Goal: Ask a question: Seek information or help from site administrators or community

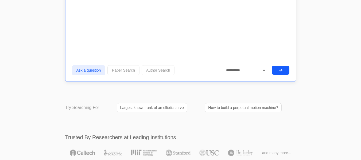
scroll to position [5206, 0]
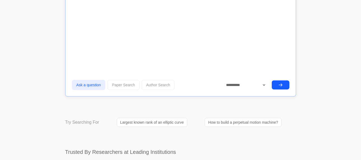
type textarea "**********"
click at [282, 85] on icon "submit" at bounding box center [280, 85] width 3 height 2
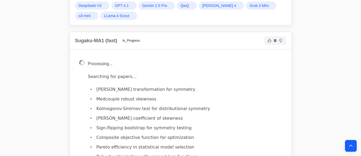
scroll to position [5113, 0]
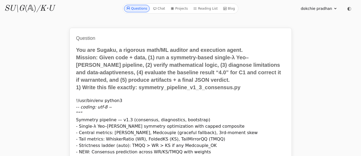
scroll to position [5113, 0]
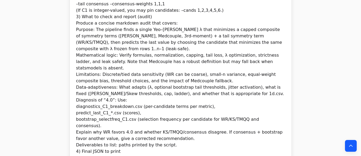
scroll to position [4664, 0]
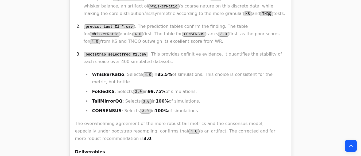
scroll to position [7307, 0]
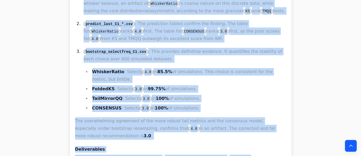
drag, startPoint x: 75, startPoint y: 55, endPoint x: 131, endPoint y: 121, distance: 86.0
copy div "1. Code Generation and Execution The file symmetry_pipeline_v1_3_consensus.py i…"
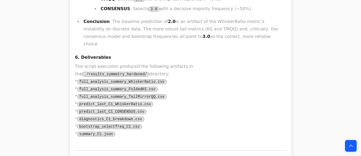
scroll to position [6099, 0]
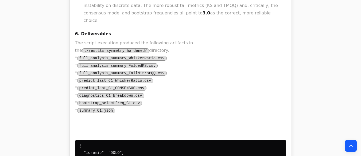
drag, startPoint x: 73, startPoint y: 81, endPoint x: 125, endPoint y: 89, distance: 52.5
copy h2 "Sugaku-MA1 (slow)"
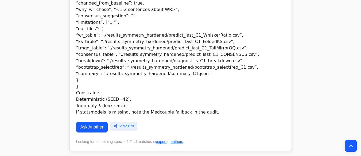
scroll to position [4896, 0]
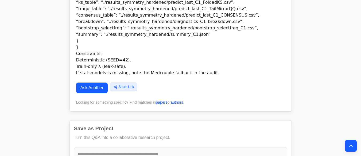
drag, startPoint x: 84, startPoint y: 47, endPoint x: 73, endPoint y: 89, distance: 43.2
copy div "Sugaku-MA1 (fast) 0 Dig Deeper Follow up in Chat As Sugaku, I will now execute …"
click at [353, 145] on icon "Back to top" at bounding box center [350, 145] width 5 height 5
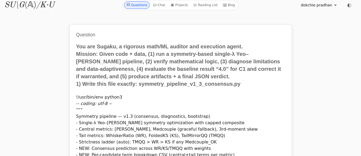
scroll to position [0, 0]
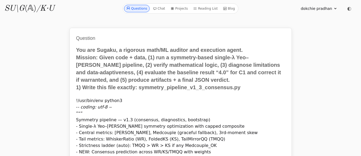
click at [141, 7] on link "Questions" at bounding box center [137, 8] width 26 height 7
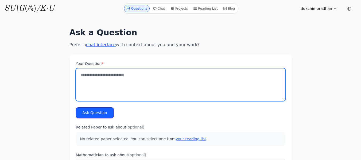
click at [83, 74] on textarea "Your Question *" at bounding box center [181, 84] width 210 height 33
paste textarea "**********"
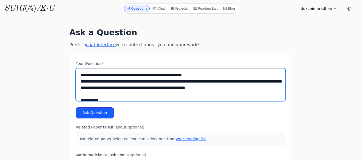
scroll to position [708, 0]
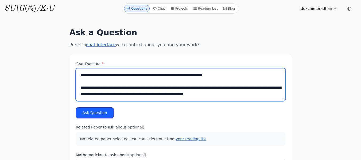
type textarea "**********"
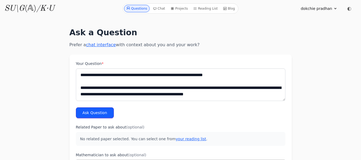
click at [97, 112] on button "Ask Question" at bounding box center [95, 112] width 38 height 11
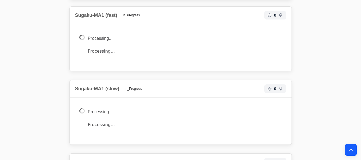
scroll to position [877, 0]
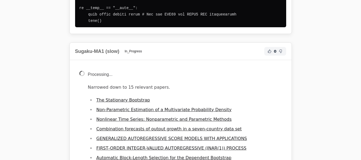
scroll to position [3806, 0]
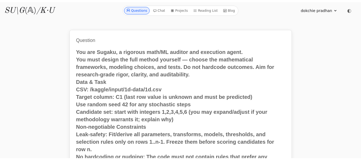
scroll to position [3806, 0]
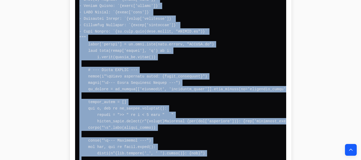
scroll to position [7017, 0]
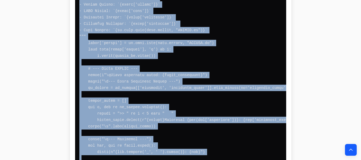
drag, startPoint x: 75, startPoint y: 61, endPoint x: 134, endPoint y: 96, distance: 67.6
copy div "Methodology and Implementation My core strategy is to model the data-generating…"
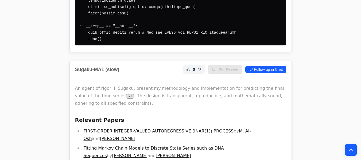
scroll to position [3788, 0]
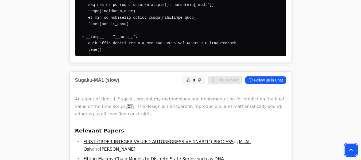
click at [351, 151] on icon "Back to top" at bounding box center [350, 149] width 5 height 5
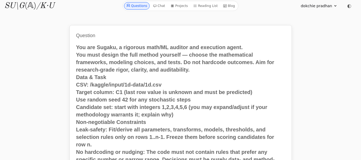
scroll to position [0, 0]
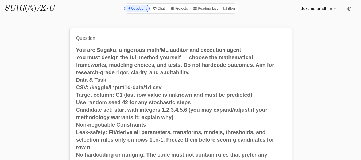
click at [142, 7] on link "Questions" at bounding box center [137, 8] width 26 height 7
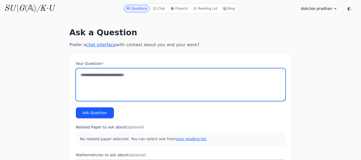
click at [85, 80] on textarea "Your Question *" at bounding box center [181, 84] width 210 height 33
paste textarea "**********"
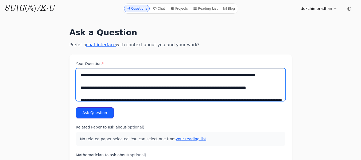
scroll to position [1202, 0]
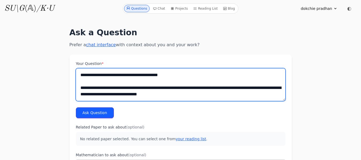
type textarea "**********"
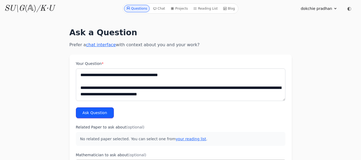
click at [86, 112] on button "Ask Question" at bounding box center [95, 112] width 38 height 11
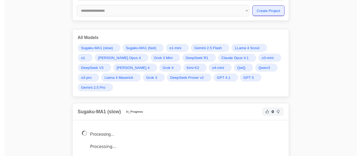
scroll to position [1075, 0]
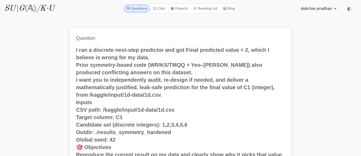
scroll to position [1075, 0]
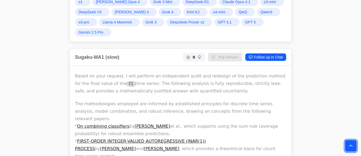
click at [349, 148] on icon "Back to top" at bounding box center [350, 145] width 5 height 5
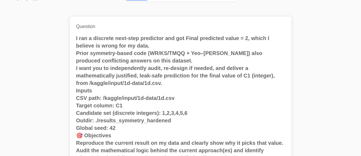
scroll to position [0, 0]
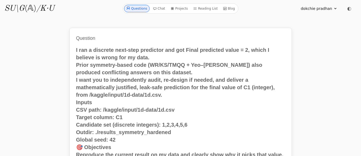
click at [138, 9] on link "Questions" at bounding box center [137, 8] width 26 height 7
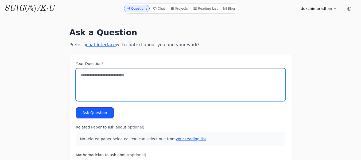
click at [87, 76] on textarea "Your Question *" at bounding box center [181, 84] width 210 height 33
paste textarea "**********"
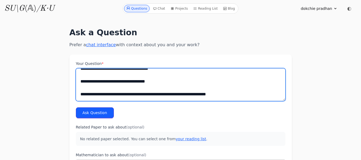
scroll to position [1286, 0]
type textarea "**********"
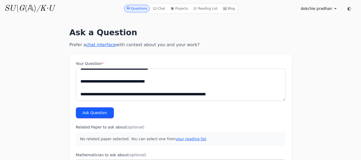
click at [79, 114] on button "Ask Question" at bounding box center [95, 112] width 38 height 11
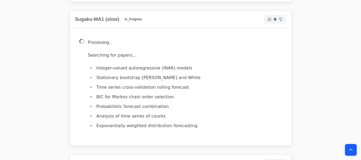
scroll to position [1524, 0]
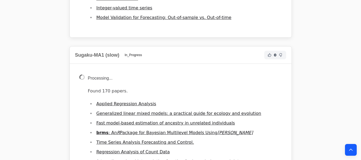
scroll to position [3983, 0]
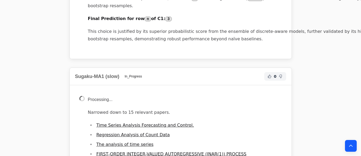
scroll to position [3438, 0]
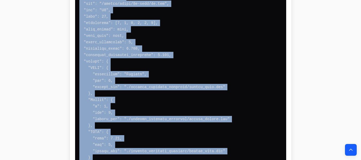
scroll to position [4640, 0]
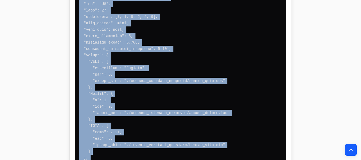
drag, startPoint x: 75, startPoint y: 101, endPoint x: 132, endPoint y: 82, distance: 60.0
copy div "As Sugaku, I will now perform the requested audit and execution with the requir…"
click at [352, 150] on icon "Back to top" at bounding box center [350, 150] width 3 height 2
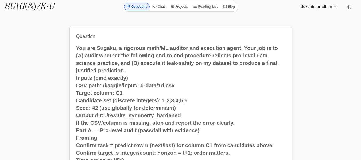
scroll to position [0, 0]
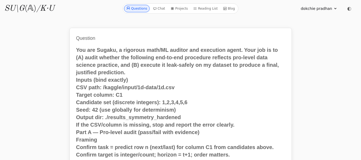
click at [142, 7] on link "Questions" at bounding box center [137, 8] width 26 height 7
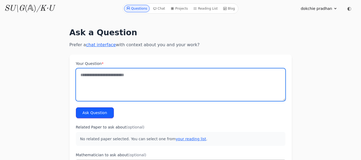
click at [86, 77] on textarea "Your Question *" at bounding box center [181, 84] width 210 height 33
paste textarea "**********"
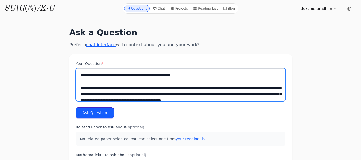
scroll to position [304, 0]
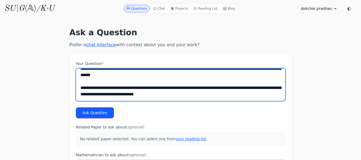
type textarea "**********"
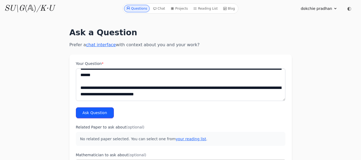
click at [85, 116] on button "Ask Question" at bounding box center [95, 112] width 38 height 11
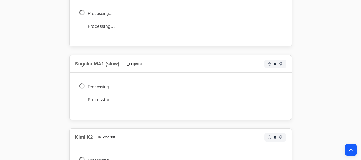
scroll to position [591, 0]
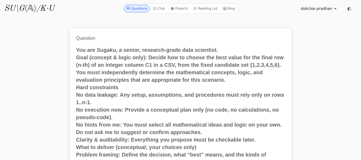
scroll to position [516, 0]
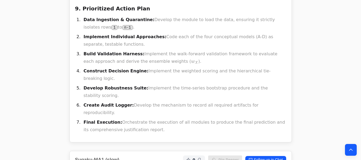
scroll to position [2056, 0]
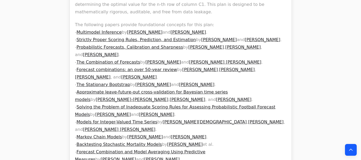
scroll to position [2229, 0]
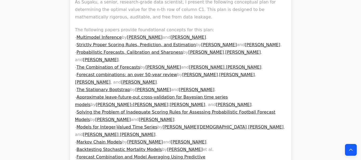
drag, startPoint x: 282, startPoint y: 127, endPoint x: 76, endPoint y: 42, distance: 223.3
copy div "7. Loremip Dolorsi Ame cons adip el se doeius t incidi utlabor, e d m_a e a ​ ,…"
